Goal: Task Accomplishment & Management: Complete application form

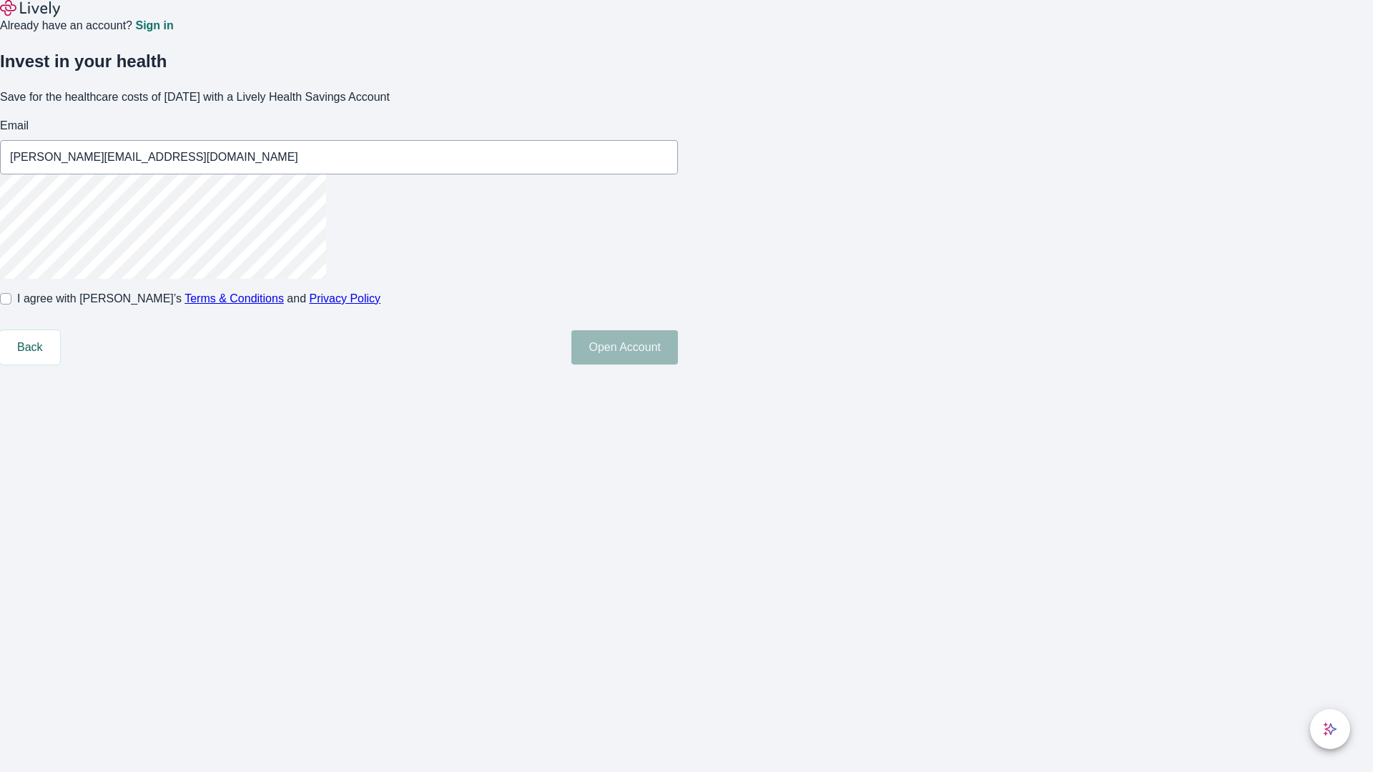
click at [11, 305] on input "I agree with Lively’s Terms & Conditions and Privacy Policy" at bounding box center [5, 298] width 11 height 11
checkbox input "true"
click at [678, 365] on button "Open Account" at bounding box center [624, 347] width 107 height 34
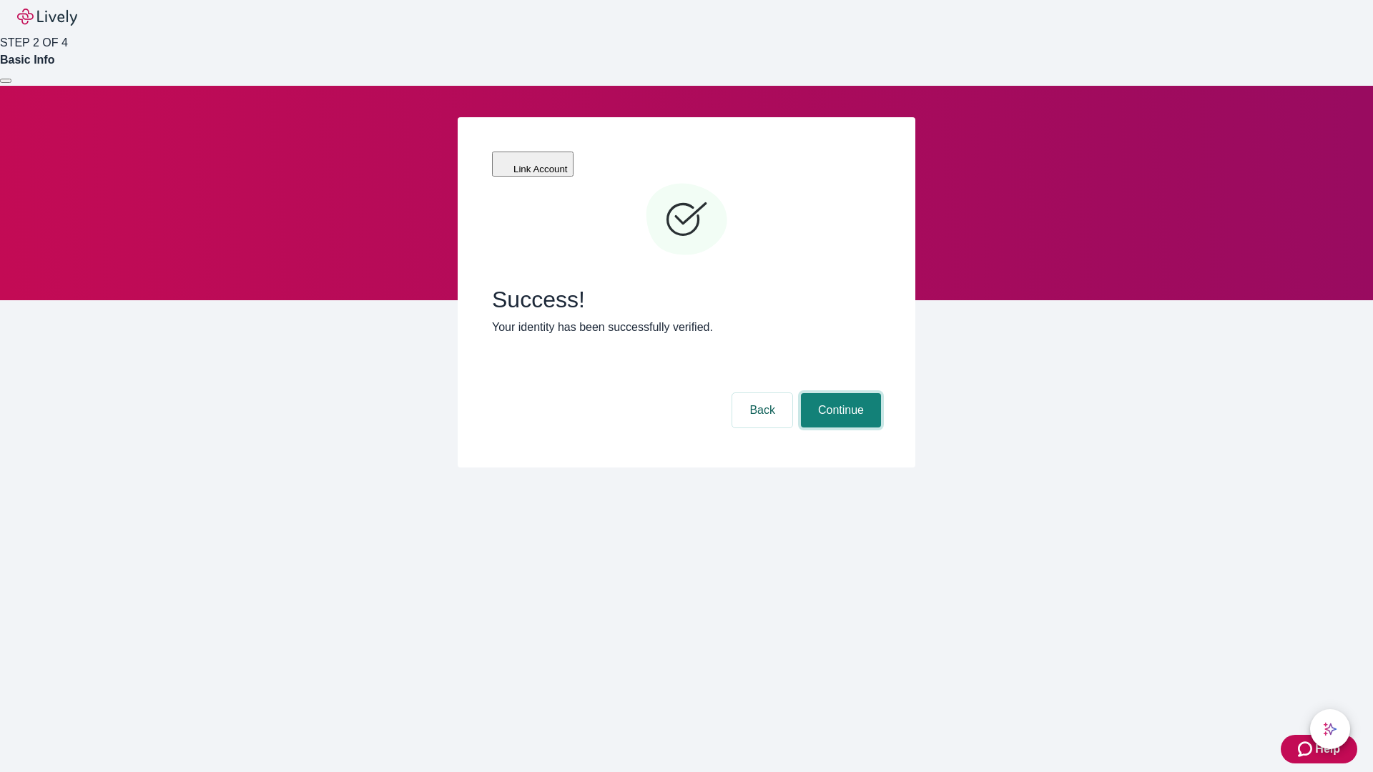
click at [839, 393] on button "Continue" at bounding box center [841, 410] width 80 height 34
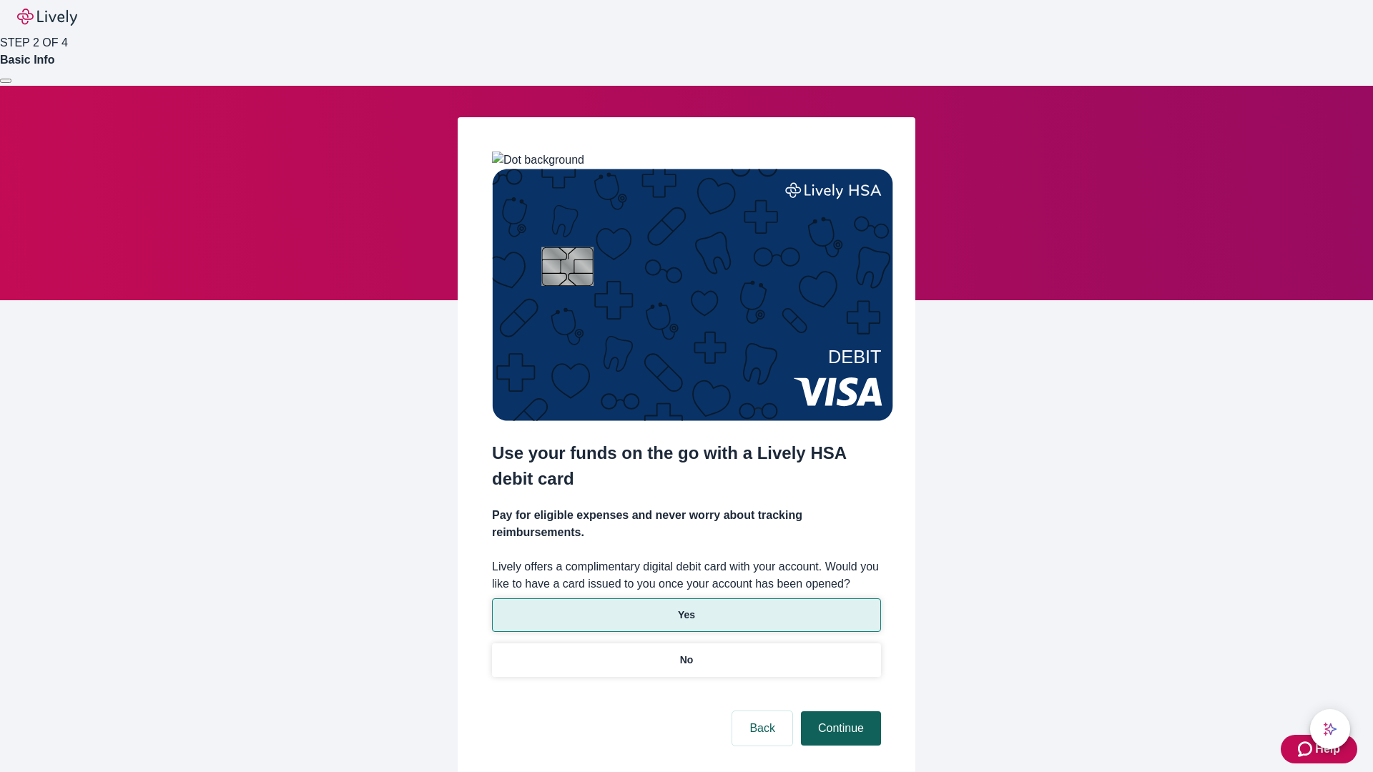
click at [686, 608] on p "Yes" at bounding box center [686, 615] width 17 height 15
click at [839, 712] on button "Continue" at bounding box center [841, 729] width 80 height 34
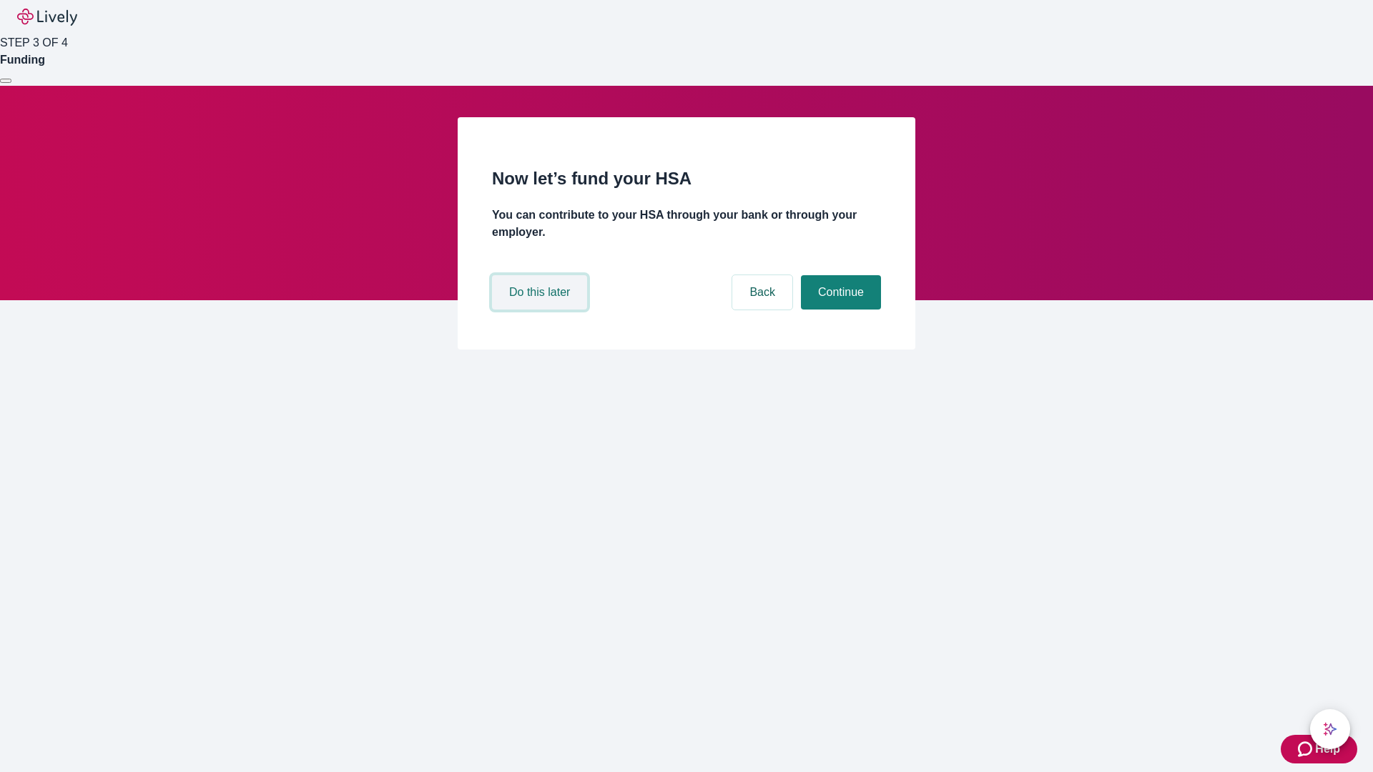
click at [541, 310] on button "Do this later" at bounding box center [539, 292] width 95 height 34
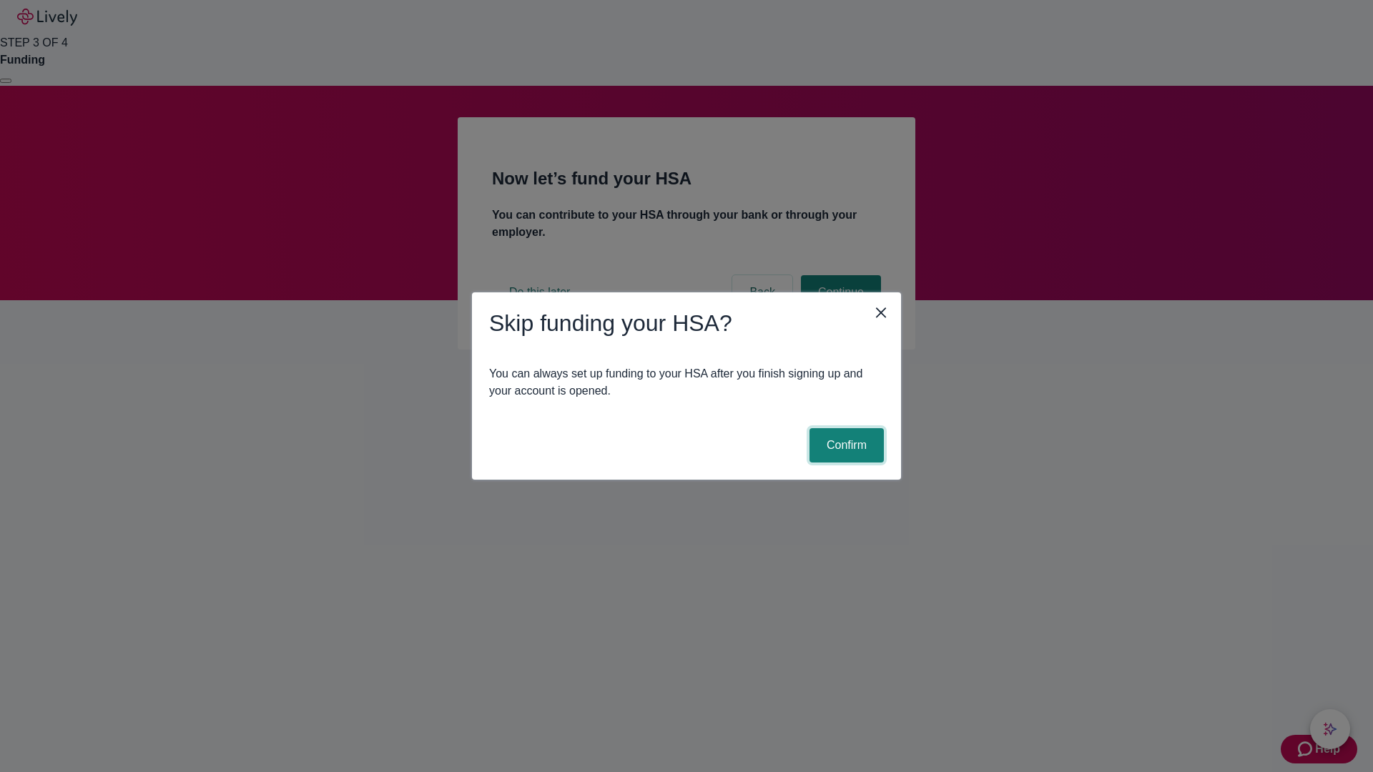
click at [845, 446] on button "Confirm" at bounding box center [847, 445] width 74 height 34
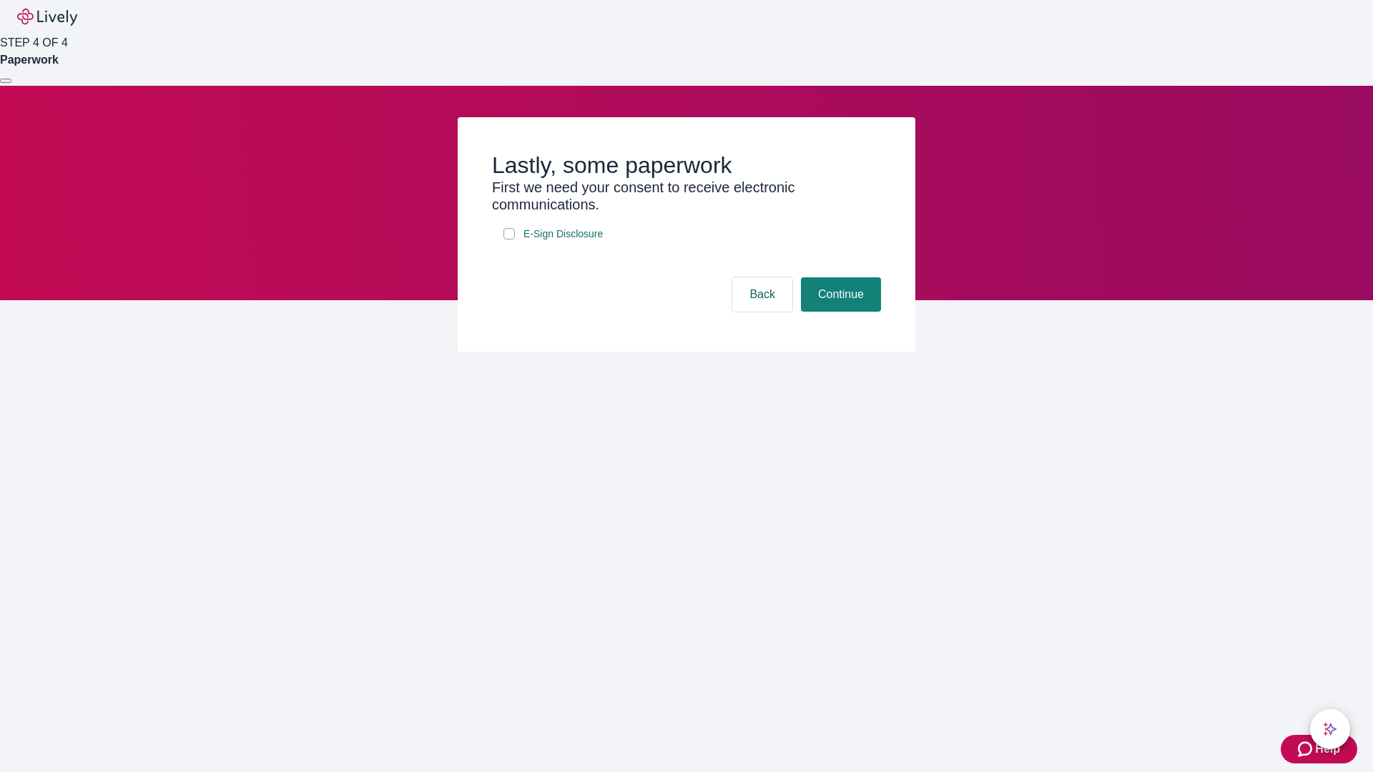
click at [509, 240] on input "E-Sign Disclosure" at bounding box center [508, 233] width 11 height 11
checkbox input "true"
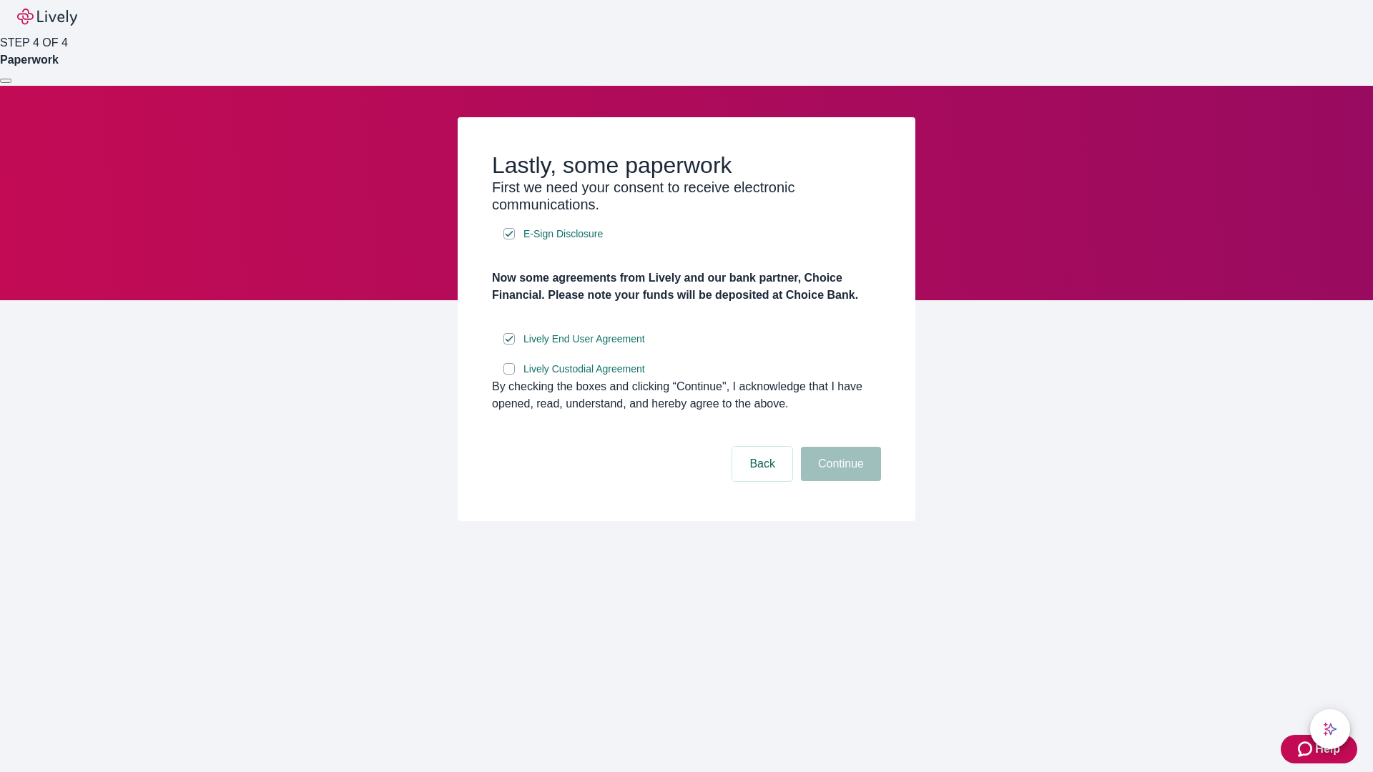
click at [509, 375] on input "Lively Custodial Agreement" at bounding box center [508, 368] width 11 height 11
checkbox input "true"
click at [839, 481] on button "Continue" at bounding box center [841, 464] width 80 height 34
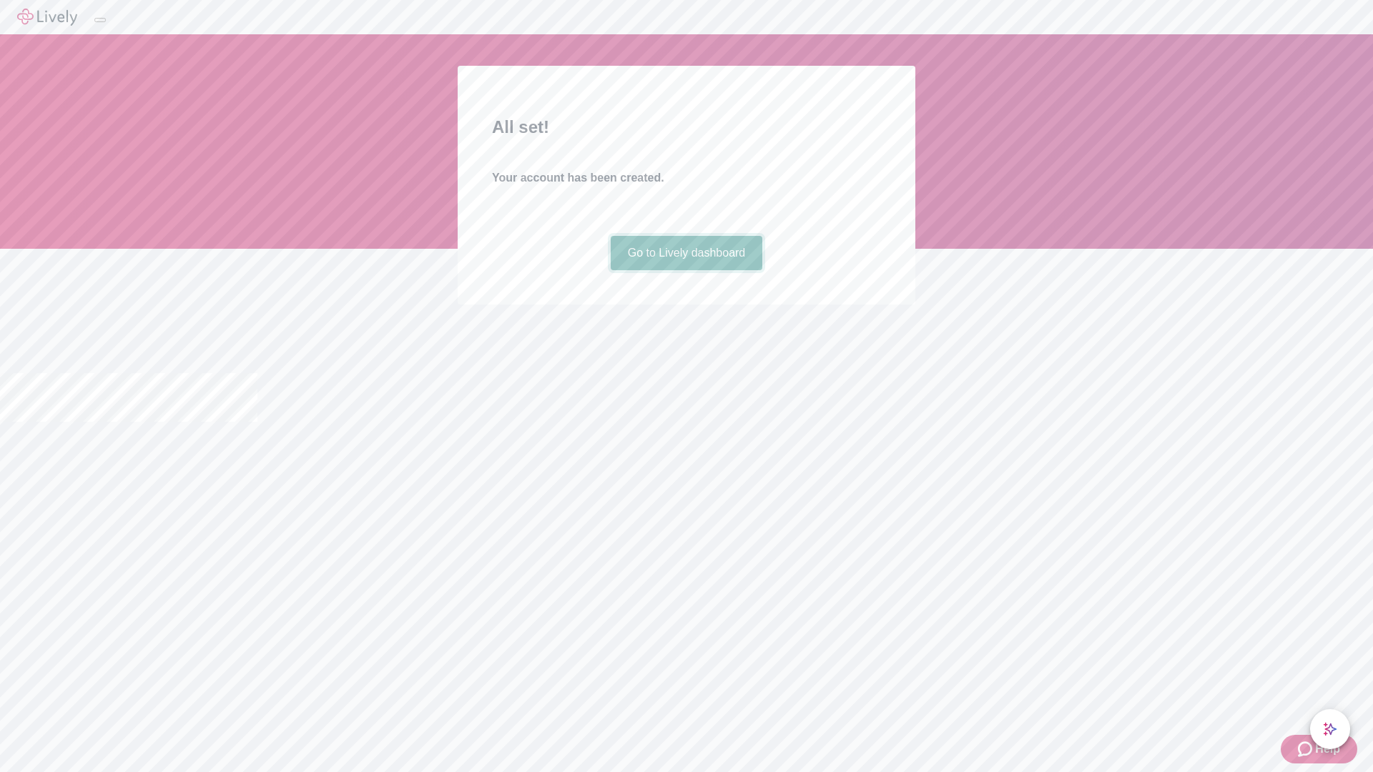
click at [686, 270] on link "Go to Lively dashboard" at bounding box center [687, 253] width 152 height 34
